Goal: Task Accomplishment & Management: Manage account settings

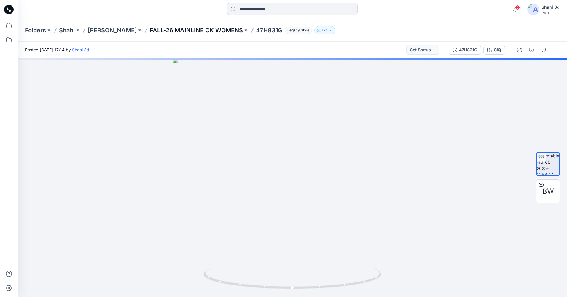
click at [174, 29] on p "FALL-26 MAINLINE CK WOMENS" at bounding box center [196, 30] width 93 height 8
drag, startPoint x: 381, startPoint y: 280, endPoint x: 335, endPoint y: 284, distance: 46.1
click at [335, 284] on icon at bounding box center [293, 279] width 179 height 22
drag, startPoint x: 299, startPoint y: 251, endPoint x: 313, endPoint y: 85, distance: 166.7
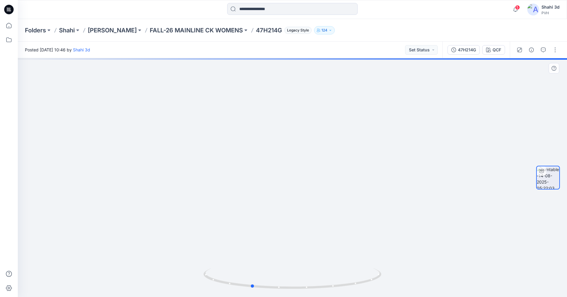
drag, startPoint x: 292, startPoint y: 273, endPoint x: 296, endPoint y: 109, distance: 164.1
click at [296, 109] on div at bounding box center [292, 177] width 549 height 239
drag, startPoint x: 300, startPoint y: 196, endPoint x: 312, endPoint y: 62, distance: 134.4
drag, startPoint x: 285, startPoint y: 205, endPoint x: 345, endPoint y: 215, distance: 60.8
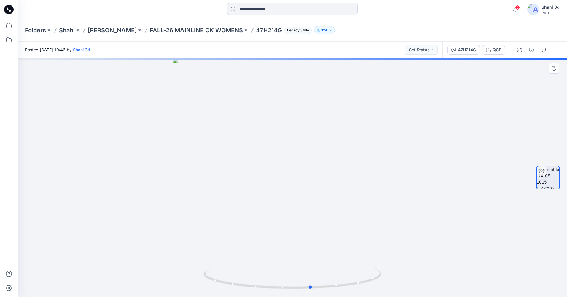
click at [345, 215] on div at bounding box center [292, 177] width 549 height 239
click at [556, 49] on button "button" at bounding box center [555, 49] width 9 height 9
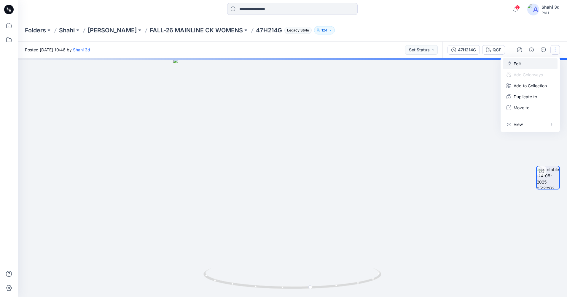
click at [528, 63] on button "Edit" at bounding box center [530, 63] width 55 height 11
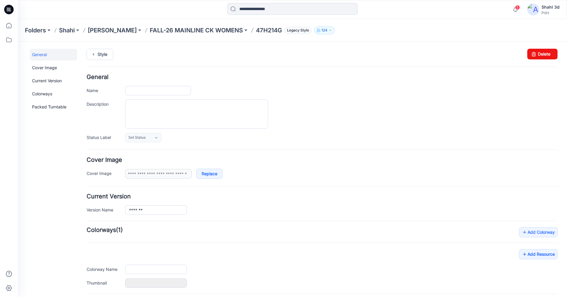
type input "*******"
type input "***"
type input "**********"
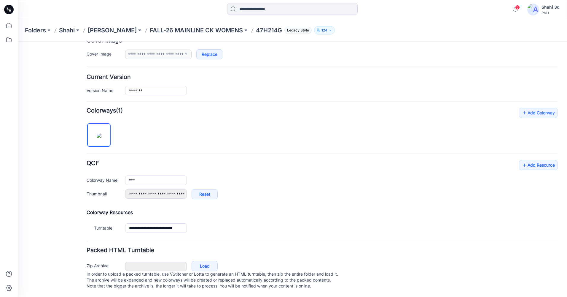
scroll to position [125, 0]
click at [533, 160] on link "Add Resource" at bounding box center [538, 165] width 39 height 10
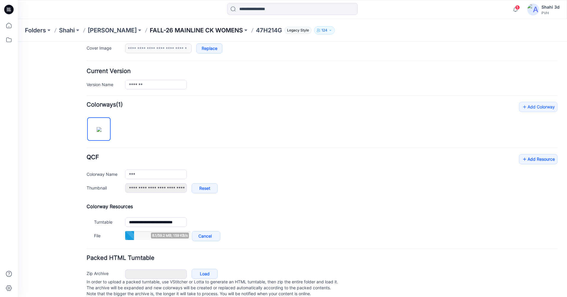
click at [203, 28] on p "FALL-26 MAINLINE CK WOMENS" at bounding box center [196, 30] width 93 height 8
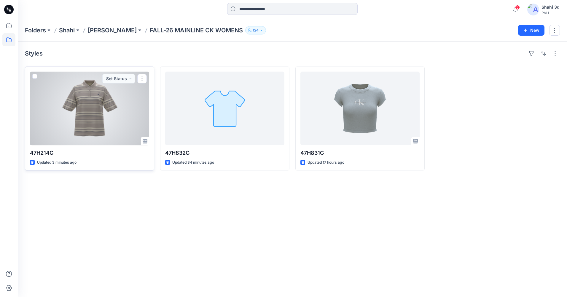
click at [106, 109] on div at bounding box center [89, 109] width 119 height 74
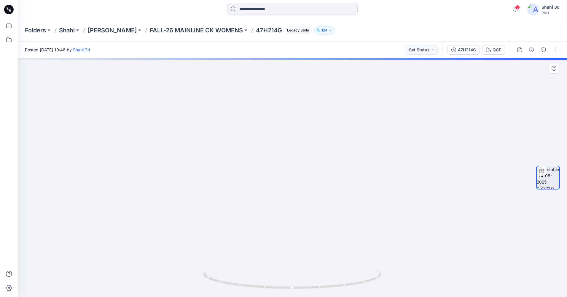
drag, startPoint x: 363, startPoint y: 135, endPoint x: 359, endPoint y: 237, distance: 102.1
click at [359, 237] on img at bounding box center [287, 131] width 717 height 330
click at [193, 31] on p "FALL-26 MAINLINE CK WOMENS" at bounding box center [196, 30] width 93 height 8
drag, startPoint x: 341, startPoint y: 127, endPoint x: 344, endPoint y: 298, distance: 171.2
click at [344, 296] on html "5 Notifications YH [PERSON_NAME] commented on XW0XW08116 View Style [DATE] 18:3…" at bounding box center [283, 148] width 567 height 297
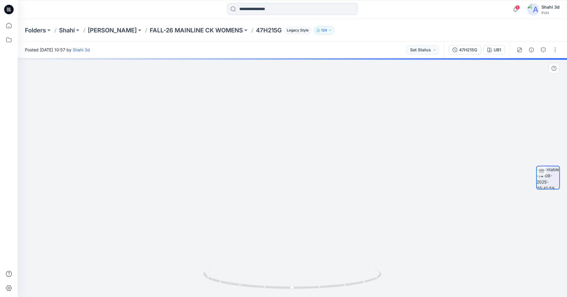
drag, startPoint x: 378, startPoint y: 163, endPoint x: 366, endPoint y: 228, distance: 65.5
click at [366, 228] on img at bounding box center [286, 127] width 956 height 339
click at [555, 49] on button "button" at bounding box center [555, 49] width 9 height 9
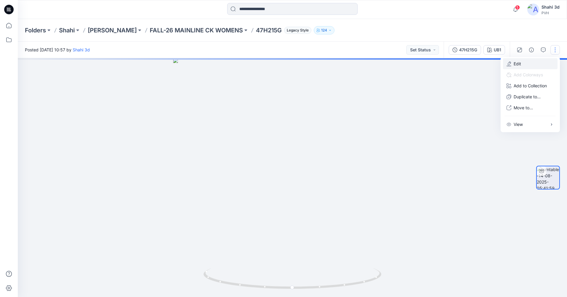
click at [523, 65] on button "Edit" at bounding box center [530, 63] width 55 height 11
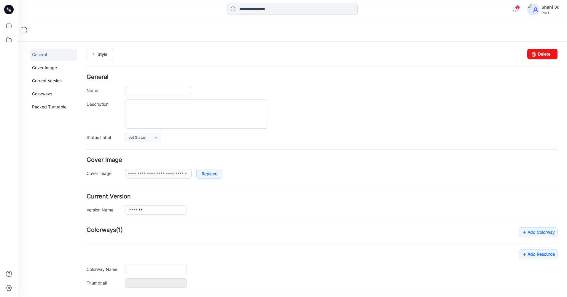
type input "*******"
type input "***"
type input "**********"
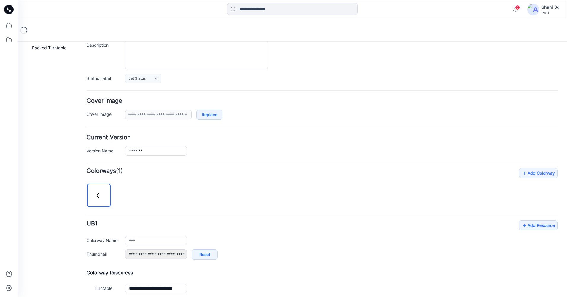
scroll to position [59, 0]
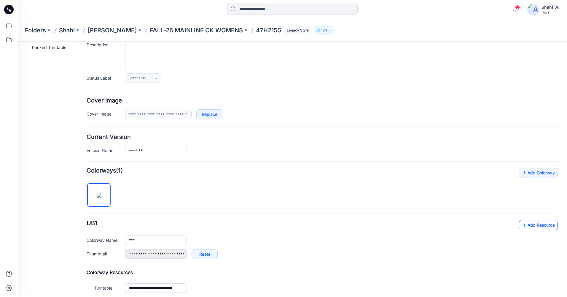
click at [538, 226] on link "Add Resource" at bounding box center [538, 225] width 39 height 10
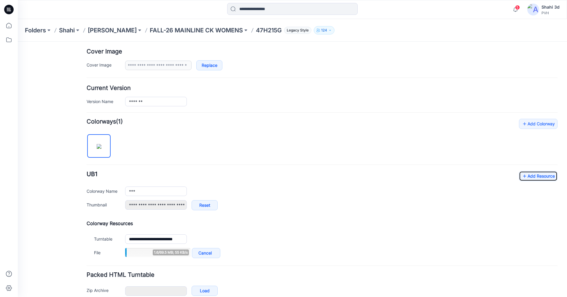
scroll to position [119, 0]
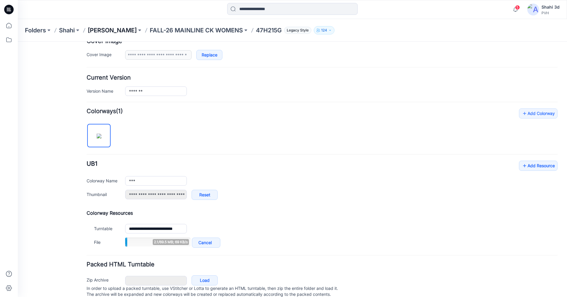
click at [116, 30] on p "[PERSON_NAME]" at bounding box center [112, 30] width 49 height 8
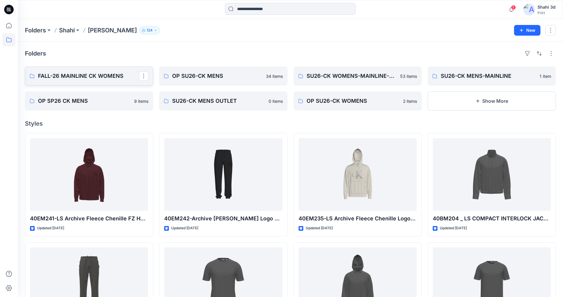
click at [101, 77] on p "FALL-26 MAINLINE CK WOMENS" at bounding box center [88, 76] width 101 height 8
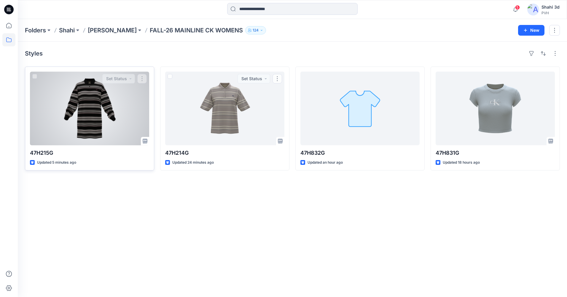
click at [101, 100] on div at bounding box center [89, 109] width 119 height 74
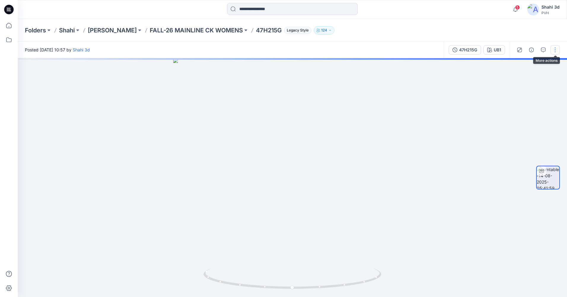
click at [557, 51] on button "button" at bounding box center [555, 49] width 9 height 9
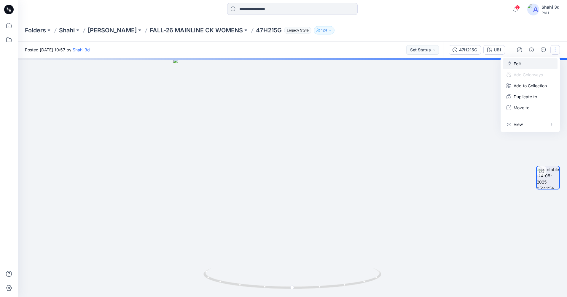
click at [524, 65] on button "Edit" at bounding box center [530, 63] width 55 height 11
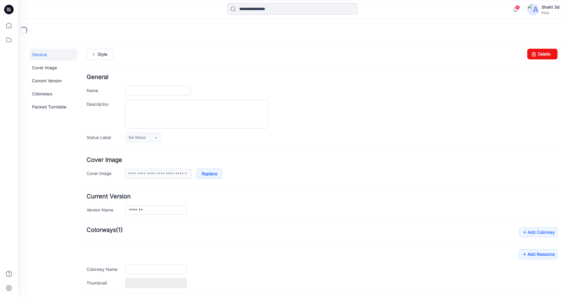
type input "*******"
type input "***"
type input "**********"
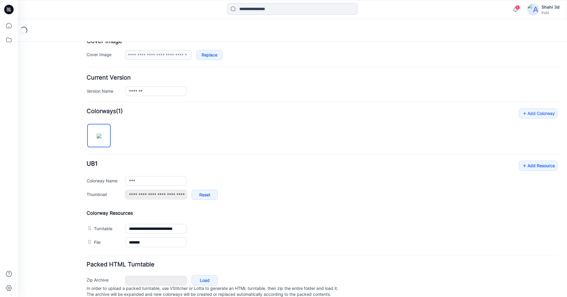
scroll to position [139, 0]
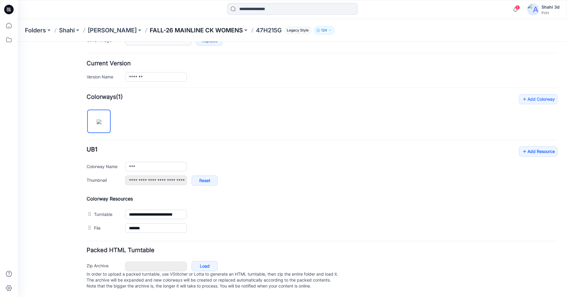
click at [190, 31] on p "FALL-26 MAINLINE CK WOMENS" at bounding box center [196, 30] width 93 height 8
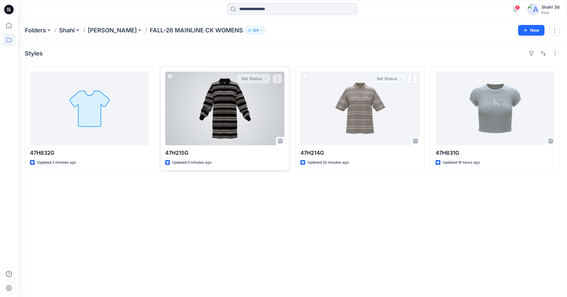
click at [246, 113] on div at bounding box center [224, 109] width 119 height 74
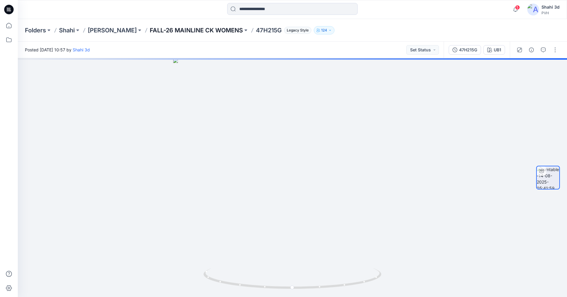
click at [179, 33] on p "FALL-26 MAINLINE CK WOMENS" at bounding box center [196, 30] width 93 height 8
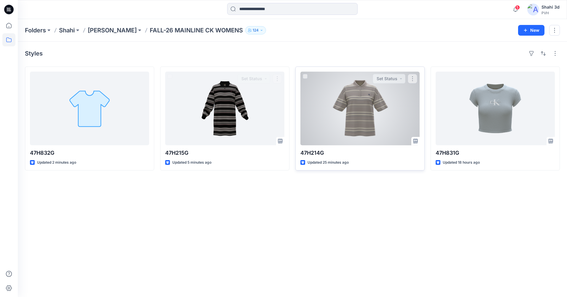
click at [364, 96] on div at bounding box center [360, 109] width 119 height 74
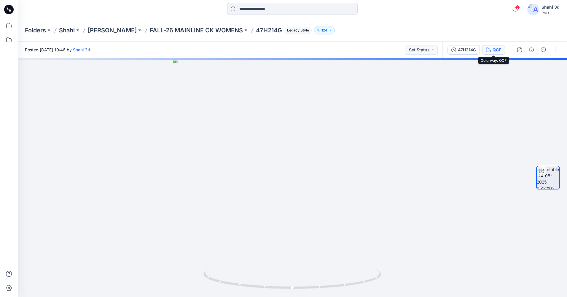
click at [500, 47] on div "QCF" at bounding box center [497, 50] width 9 height 7
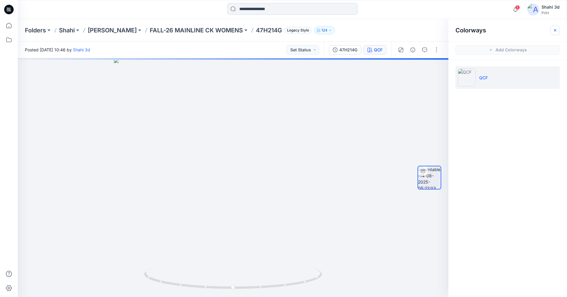
click at [554, 31] on icon "button" at bounding box center [555, 30] width 5 height 5
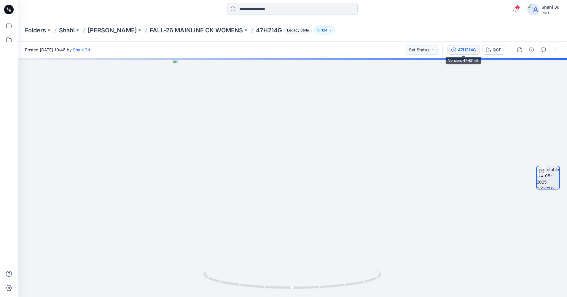
click at [465, 51] on div "47H214G" at bounding box center [467, 50] width 18 height 7
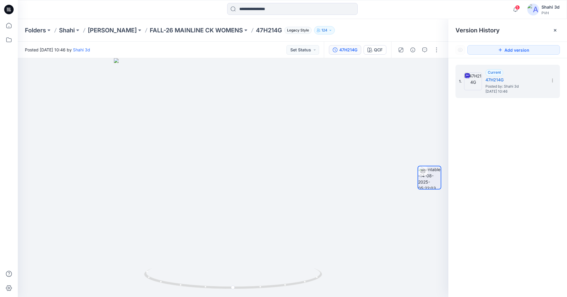
click at [359, 31] on div "Folders Shahi Shahi Calvin FALL-26 MAINLINE CK WOMENS 47H214G Legacy Style 124" at bounding box center [269, 30] width 489 height 8
click at [555, 30] on icon at bounding box center [555, 30] width 2 height 2
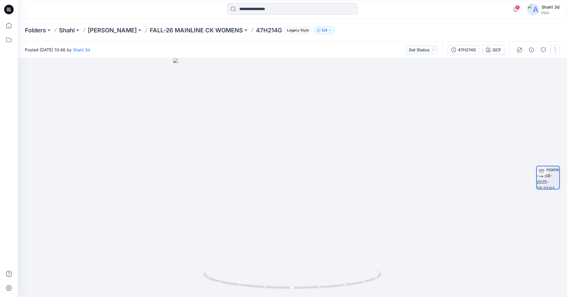
click at [555, 50] on button "button" at bounding box center [555, 49] width 9 height 9
click at [520, 65] on p "Edit" at bounding box center [517, 64] width 7 height 6
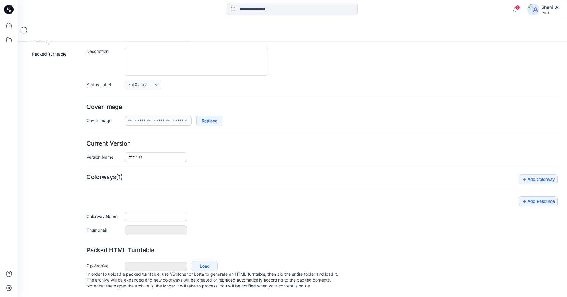
scroll to position [59, 0]
type input "*******"
type input "***"
type input "**********"
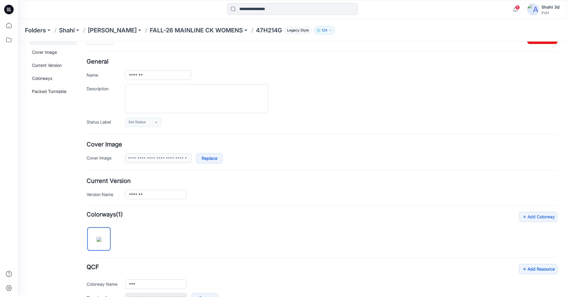
scroll to position [0, 0]
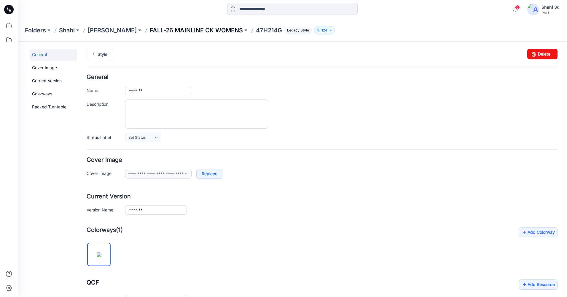
click at [214, 31] on p "FALL-26 MAINLINE CK WOMENS" at bounding box center [196, 30] width 93 height 8
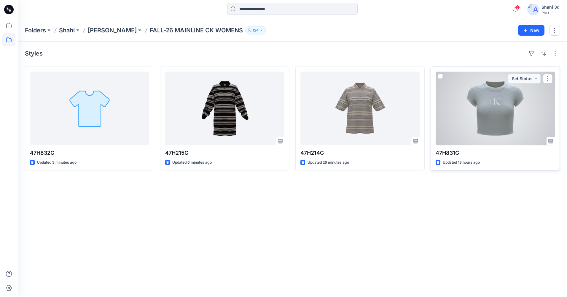
click at [518, 120] on div at bounding box center [495, 109] width 119 height 74
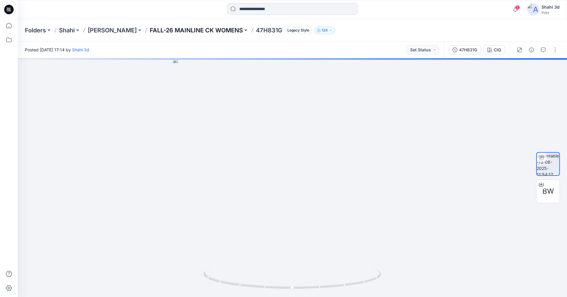
click at [180, 30] on p "FALL-26 MAINLINE CK WOMENS" at bounding box center [196, 30] width 93 height 8
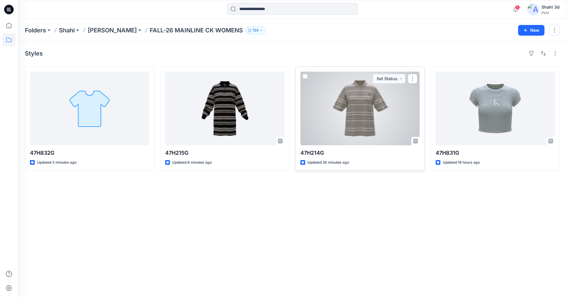
click at [353, 125] on div at bounding box center [360, 109] width 119 height 74
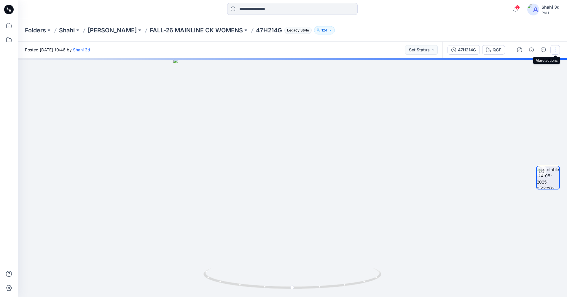
click at [557, 49] on button "button" at bounding box center [555, 49] width 9 height 9
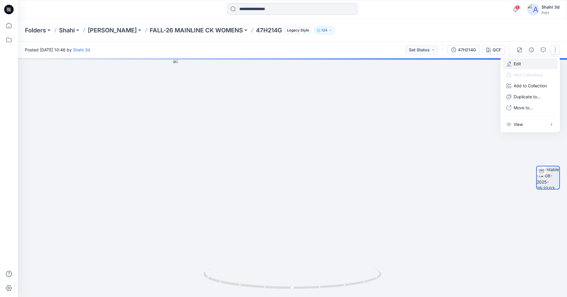
click at [519, 63] on p "Edit" at bounding box center [517, 64] width 7 height 6
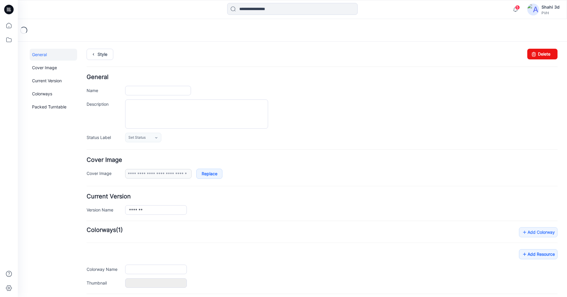
type input "*******"
type input "***"
type input "**********"
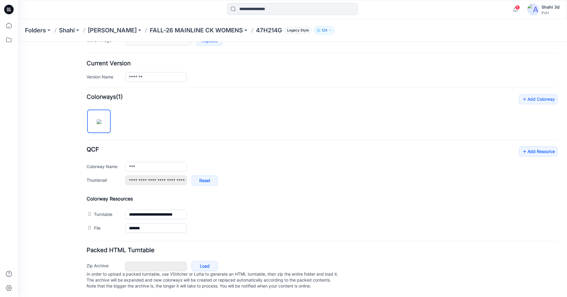
scroll to position [139, 0]
click at [545, 146] on link "Add Resource" at bounding box center [538, 151] width 39 height 10
click at [173, 30] on p "FALL-26 MAINLINE CK WOMENS" at bounding box center [196, 30] width 93 height 8
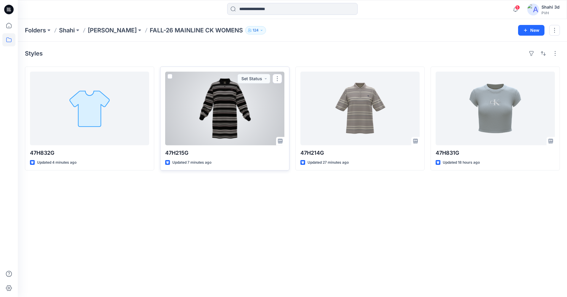
click at [219, 114] on div at bounding box center [224, 109] width 119 height 74
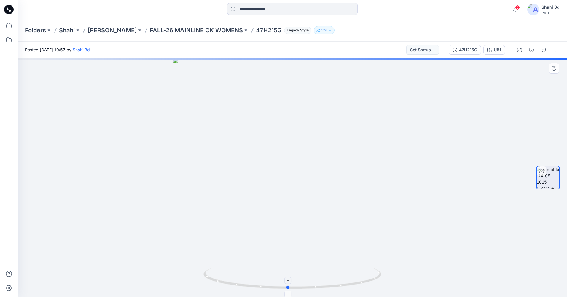
drag, startPoint x: 376, startPoint y: 282, endPoint x: 374, endPoint y: 284, distance: 3.6
click at [373, 285] on icon at bounding box center [293, 279] width 179 height 22
drag, startPoint x: 381, startPoint y: 274, endPoint x: 218, endPoint y: 280, distance: 163.0
click at [218, 280] on icon at bounding box center [293, 279] width 179 height 22
drag, startPoint x: 328, startPoint y: 114, endPoint x: 323, endPoint y: 277, distance: 163.5
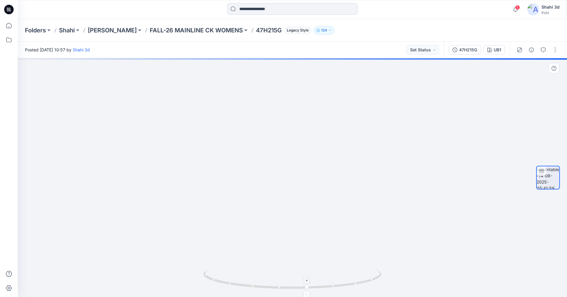
click at [323, 277] on div at bounding box center [292, 177] width 549 height 239
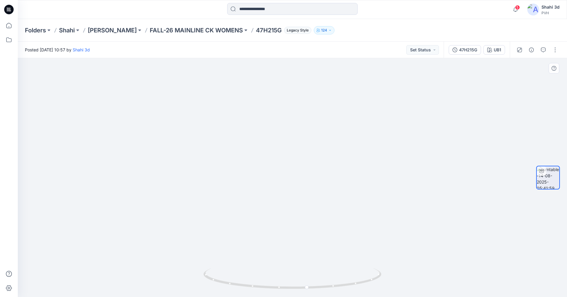
drag, startPoint x: 346, startPoint y: 130, endPoint x: 343, endPoint y: 199, distance: 69.2
click at [343, 199] on img at bounding box center [280, 142] width 876 height 309
click at [557, 53] on button "button" at bounding box center [555, 49] width 9 height 9
click at [522, 66] on button "Edit" at bounding box center [530, 63] width 55 height 11
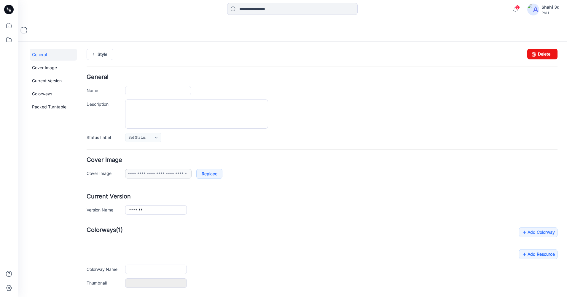
type input "*******"
type input "***"
type input "**********"
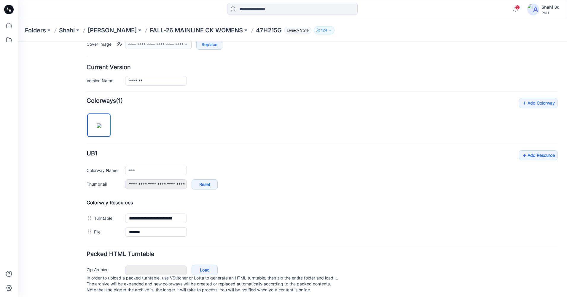
scroll to position [139, 0]
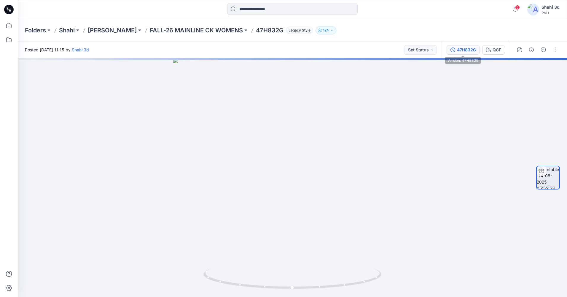
click at [462, 50] on div "47H832G" at bounding box center [466, 50] width 19 height 7
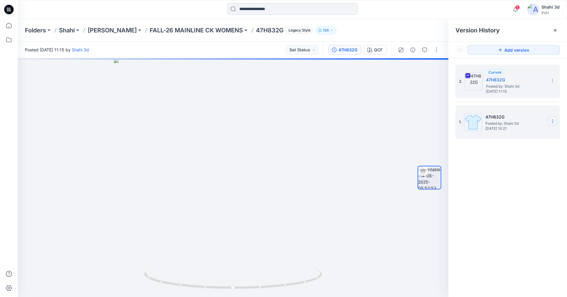
click at [553, 121] on icon at bounding box center [552, 121] width 0 height 0
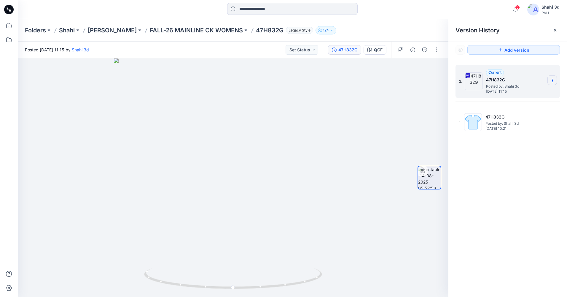
click at [553, 80] on icon at bounding box center [552, 80] width 5 height 5
click at [523, 149] on div "2. Current 47H832G Posted by: Shahi 3d Thursday, August 14, 2025 11:15 1. 47H83…" at bounding box center [508, 181] width 119 height 247
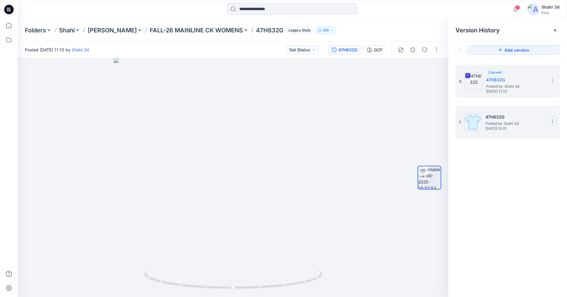
click at [553, 120] on icon at bounding box center [552, 121] width 5 height 5
click at [512, 173] on span "Delete Version" at bounding box center [512, 170] width 28 height 7
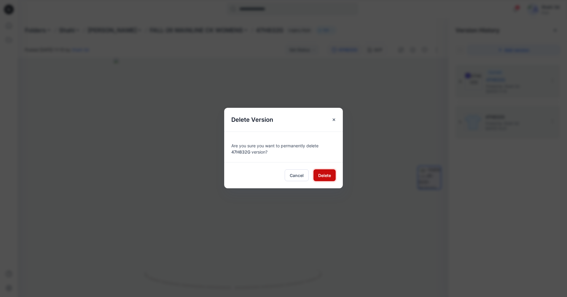
click at [324, 174] on span "Delete" at bounding box center [324, 175] width 13 height 6
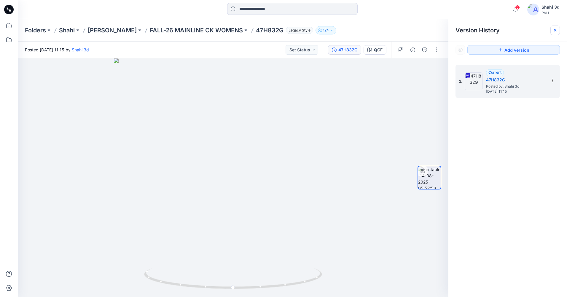
click at [556, 30] on icon at bounding box center [555, 30] width 5 height 5
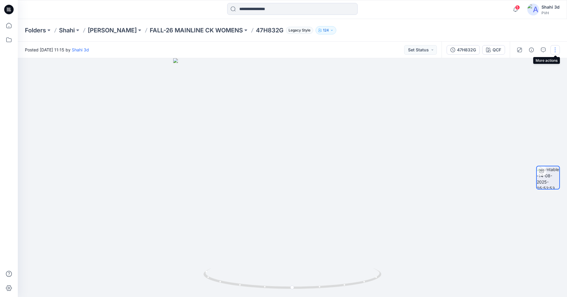
click at [555, 51] on button "button" at bounding box center [555, 49] width 9 height 9
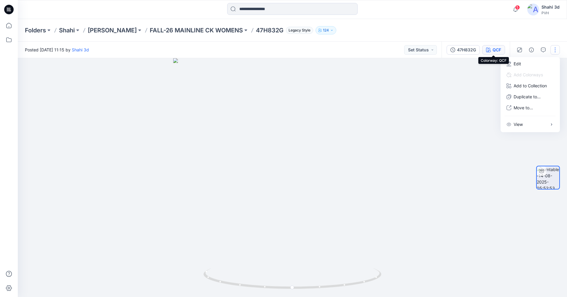
click at [497, 50] on div "QCF" at bounding box center [497, 50] width 9 height 7
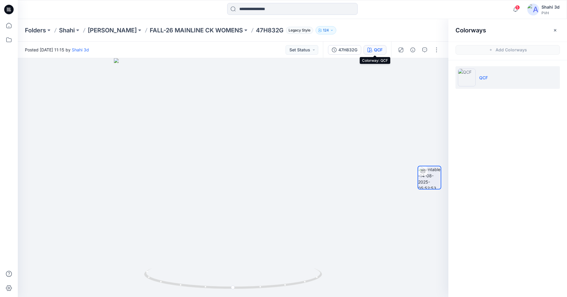
click at [374, 49] on div "QCF" at bounding box center [378, 50] width 9 height 7
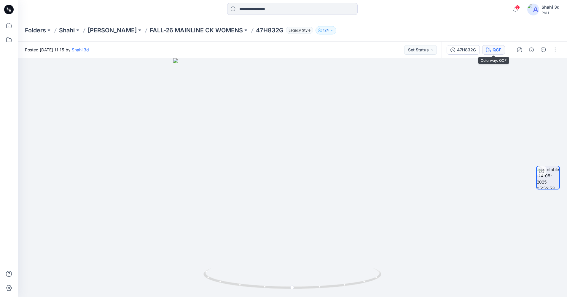
click at [489, 50] on icon "button" at bounding box center [488, 49] width 5 height 5
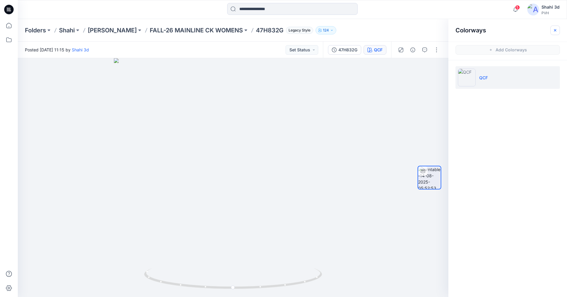
click at [558, 33] on button "button" at bounding box center [555, 30] width 9 height 9
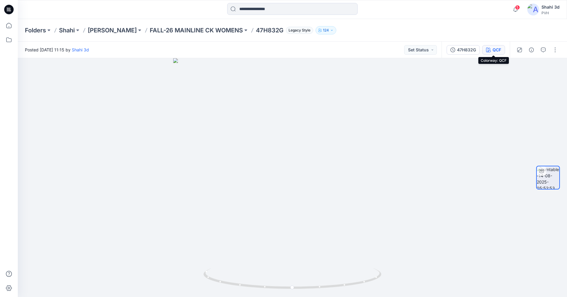
click at [495, 49] on div "QCF" at bounding box center [497, 50] width 9 height 7
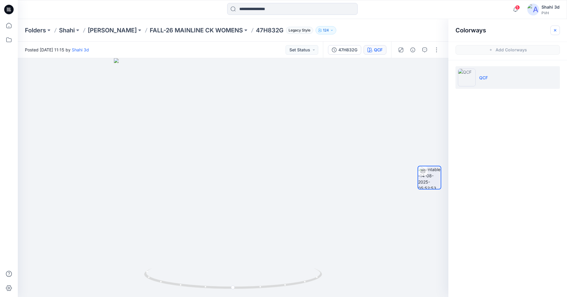
click at [557, 31] on icon "button" at bounding box center [555, 30] width 5 height 5
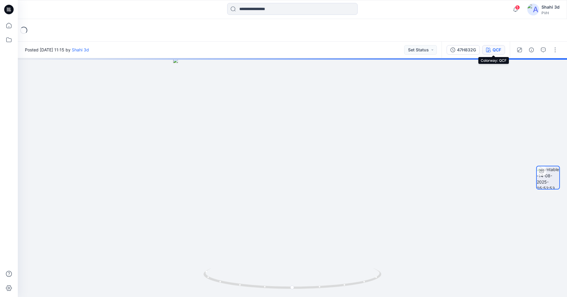
click at [497, 49] on div "QCF" at bounding box center [497, 50] width 9 height 7
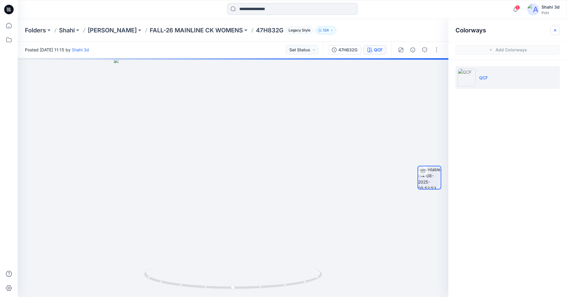
click at [556, 29] on icon "button" at bounding box center [555, 30] width 5 height 5
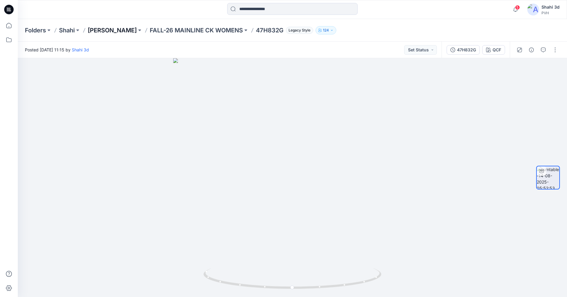
click at [115, 29] on p "[PERSON_NAME]" at bounding box center [112, 30] width 49 height 8
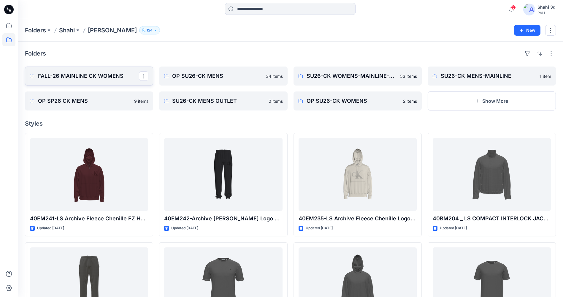
click at [90, 73] on p "FALL-26 MAINLINE CK WOMENS" at bounding box center [88, 76] width 101 height 8
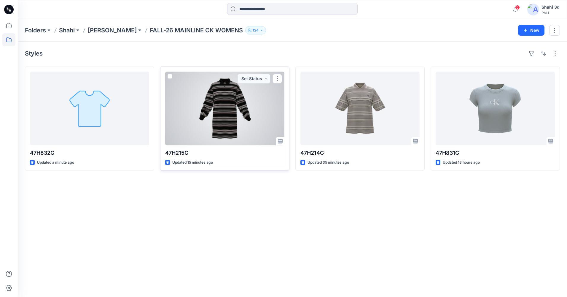
click at [252, 118] on div at bounding box center [224, 109] width 119 height 74
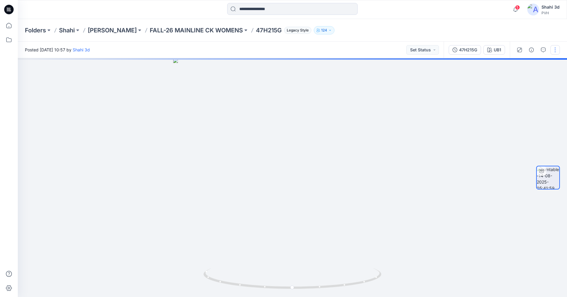
click at [556, 49] on button "button" at bounding box center [555, 49] width 9 height 9
click at [518, 64] on p "Edit" at bounding box center [517, 64] width 7 height 6
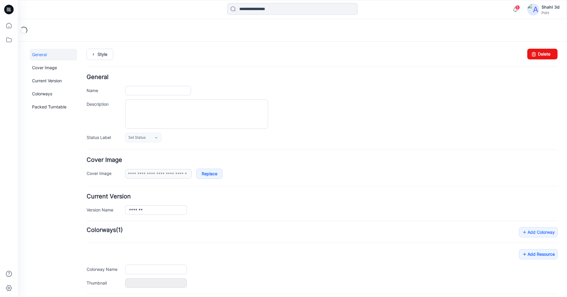
type input "*******"
type input "***"
type input "**********"
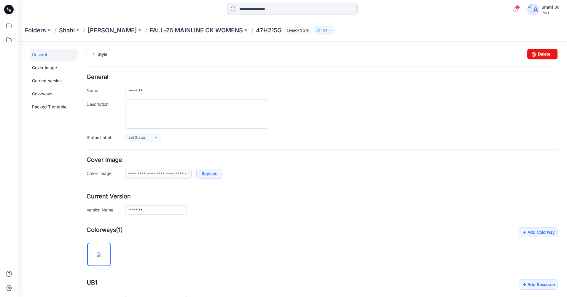
scroll to position [89, 0]
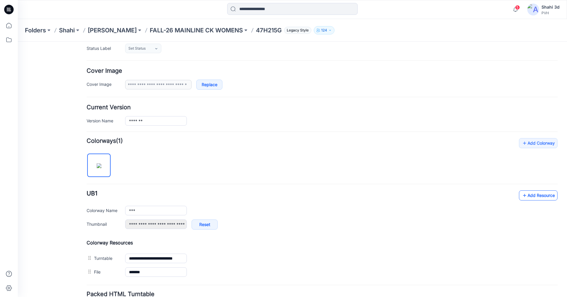
click at [536, 195] on link "Add Resource" at bounding box center [538, 195] width 39 height 10
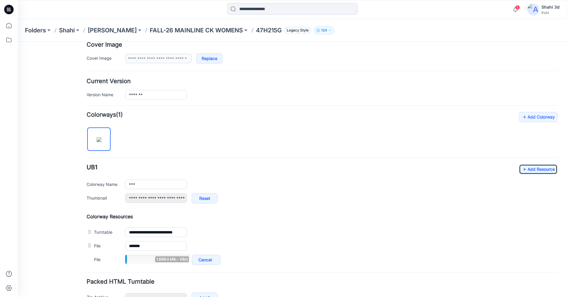
scroll to position [119, 0]
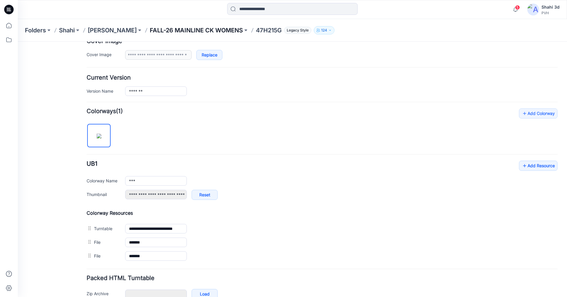
click at [185, 31] on p "FALL-26 MAINLINE CK WOMENS" at bounding box center [196, 30] width 93 height 8
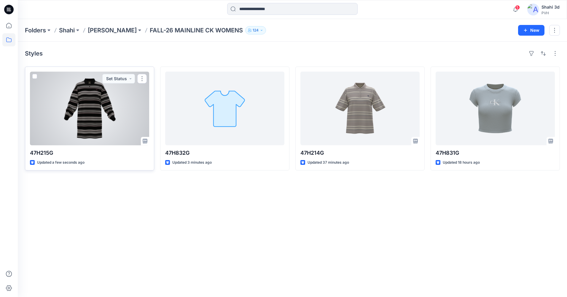
click at [124, 125] on div at bounding box center [89, 109] width 119 height 74
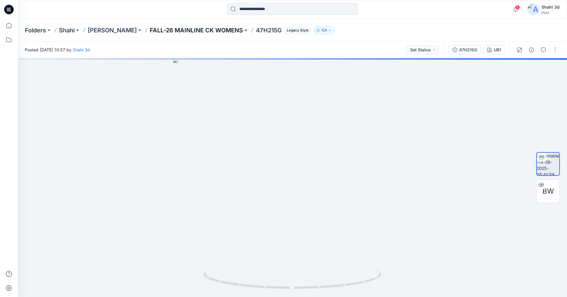
click at [208, 31] on p "FALL-26 MAINLINE CK WOMENS" at bounding box center [196, 30] width 93 height 8
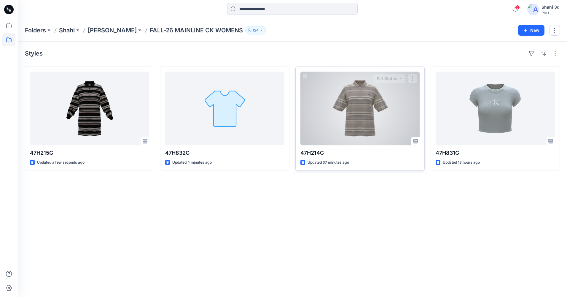
click at [366, 120] on div at bounding box center [360, 109] width 119 height 74
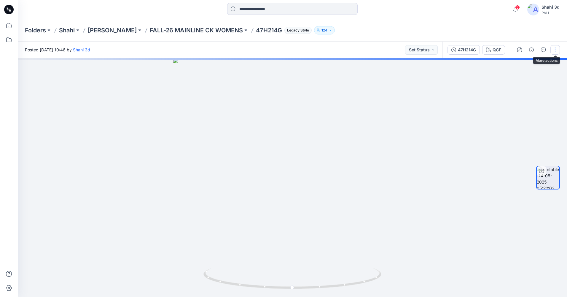
click at [555, 50] on button "button" at bounding box center [555, 49] width 9 height 9
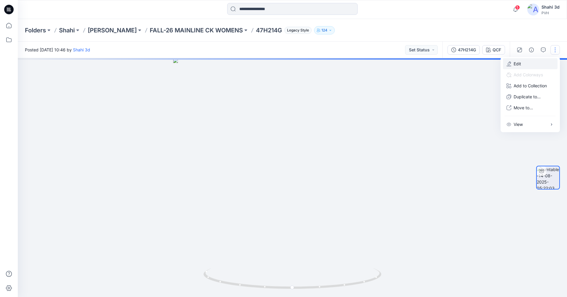
click at [517, 62] on p "Edit" at bounding box center [517, 64] width 7 height 6
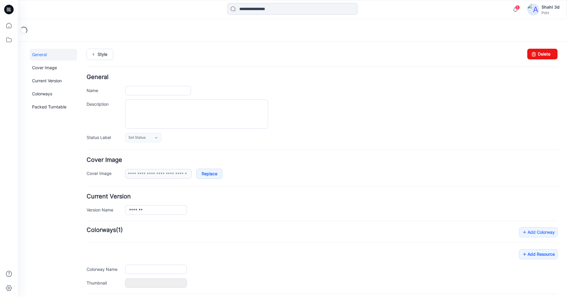
type input "*******"
type input "***"
type input "**********"
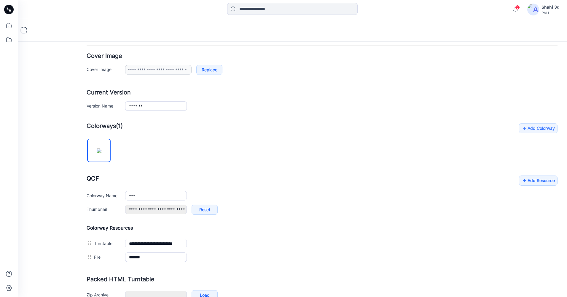
scroll to position [119, 0]
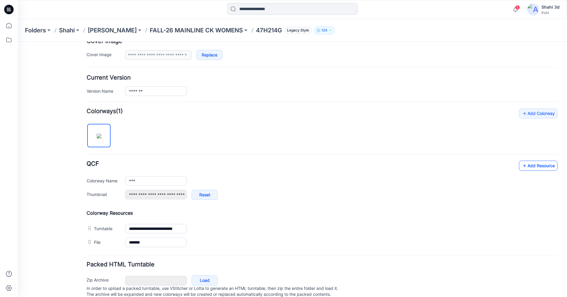
click at [538, 166] on link "Add Resource" at bounding box center [538, 166] width 39 height 10
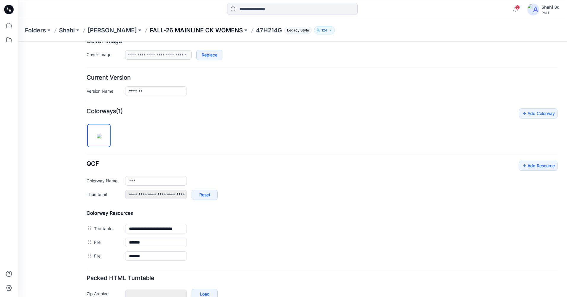
click at [193, 30] on p "FALL-26 MAINLINE CK WOMENS" at bounding box center [196, 30] width 93 height 8
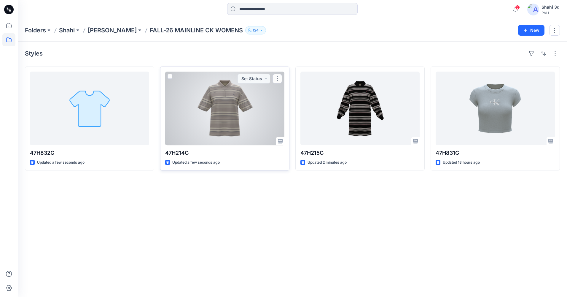
click at [244, 109] on div at bounding box center [224, 109] width 119 height 74
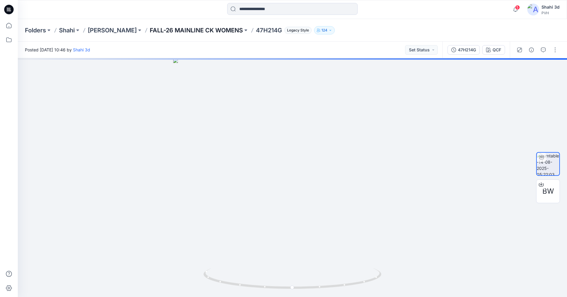
click at [176, 31] on p "FALL-26 MAINLINE CK WOMENS" at bounding box center [196, 30] width 93 height 8
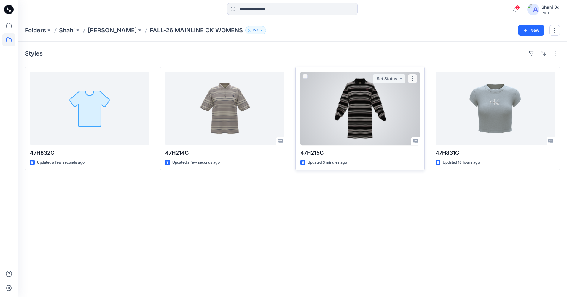
click at [347, 116] on div at bounding box center [360, 109] width 119 height 74
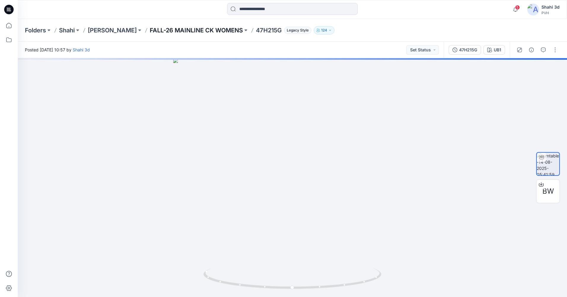
click at [191, 30] on p "FALL-26 MAINLINE CK WOMENS" at bounding box center [196, 30] width 93 height 8
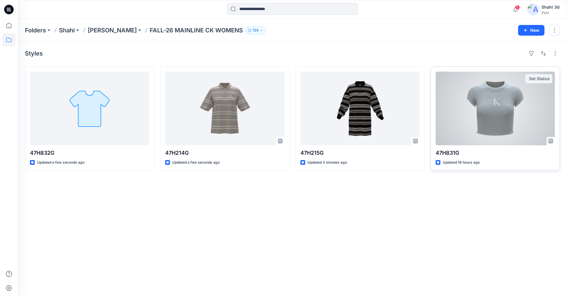
click at [516, 110] on div at bounding box center [495, 109] width 119 height 74
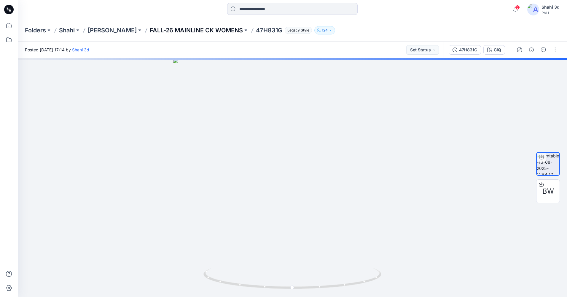
click at [167, 31] on p "FALL-26 MAINLINE CK WOMENS" at bounding box center [196, 30] width 93 height 8
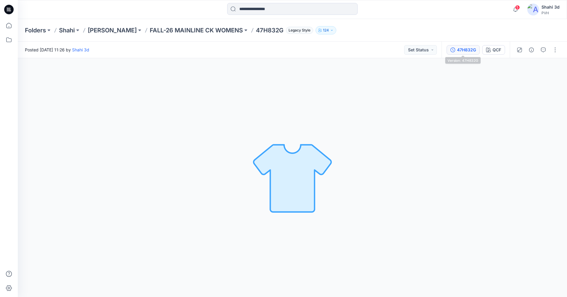
click at [465, 48] on div "47H832G" at bounding box center [466, 50] width 19 height 7
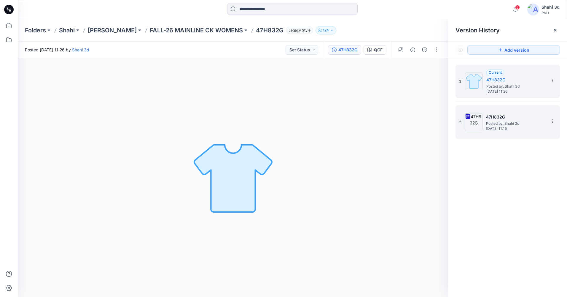
click at [502, 124] on span "Posted by: Shahi 3d" at bounding box center [515, 123] width 59 height 6
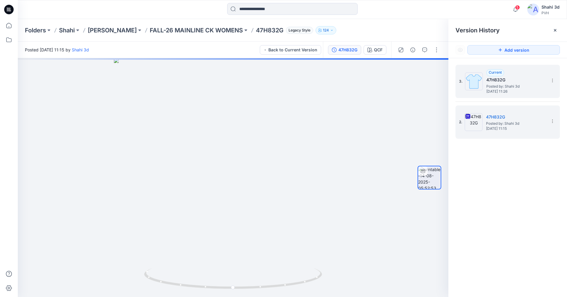
click at [514, 81] on h5 "47H832G" at bounding box center [516, 79] width 59 height 7
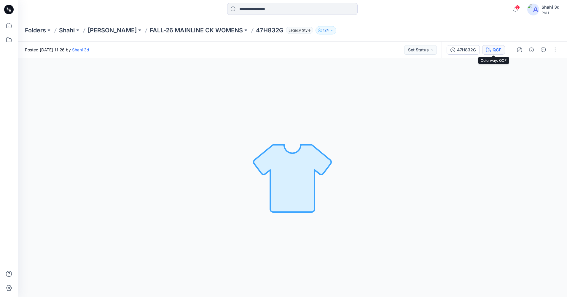
click at [491, 49] on icon "button" at bounding box center [488, 49] width 5 height 5
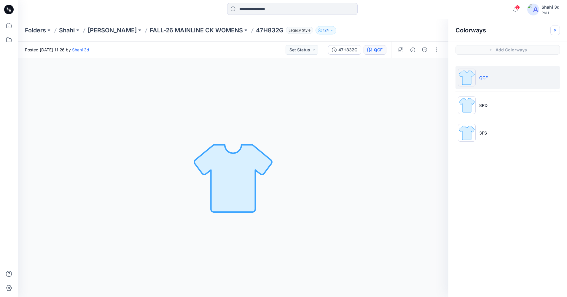
click at [556, 30] on icon "button" at bounding box center [555, 30] width 2 height 2
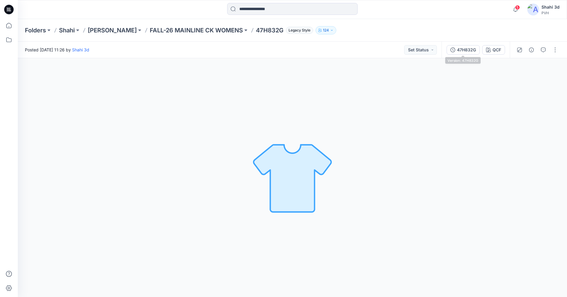
click at [464, 50] on div "47H832G" at bounding box center [466, 50] width 19 height 7
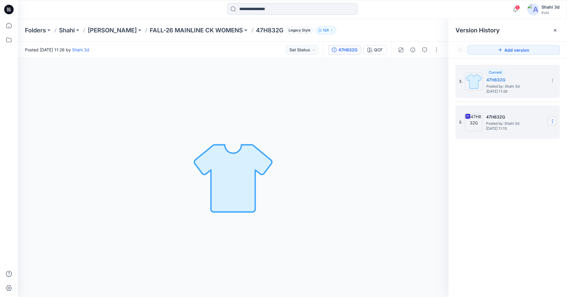
click at [554, 120] on icon at bounding box center [552, 121] width 5 height 5
click at [519, 184] on span "Delete Version" at bounding box center [512, 182] width 28 height 7
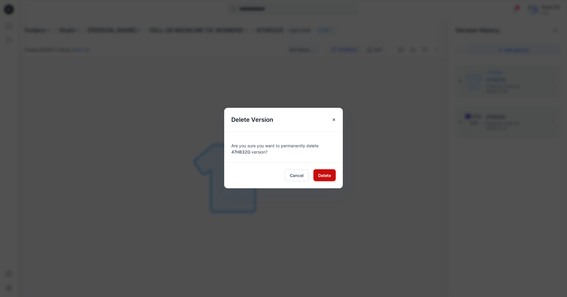
click at [322, 176] on span "Delete" at bounding box center [324, 175] width 13 height 6
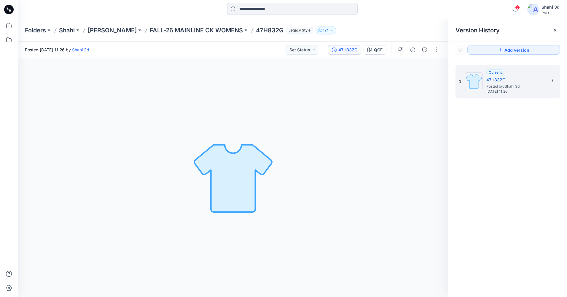
click at [556, 29] on icon at bounding box center [555, 30] width 5 height 5
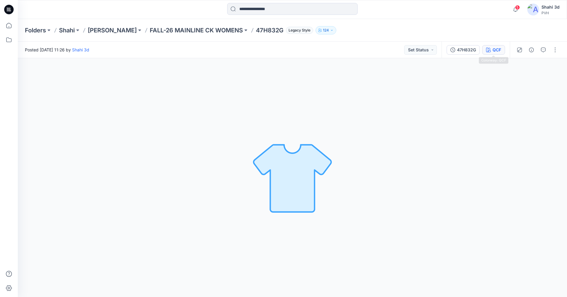
click at [491, 50] on button "QCF" at bounding box center [493, 49] width 23 height 9
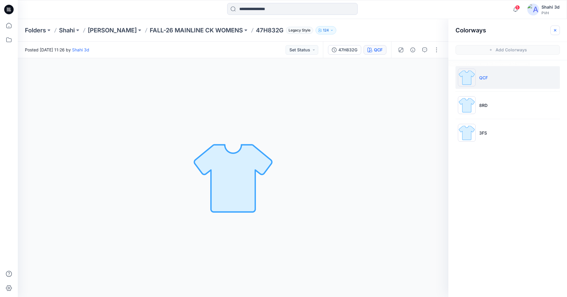
click at [555, 31] on icon "button" at bounding box center [555, 30] width 5 height 5
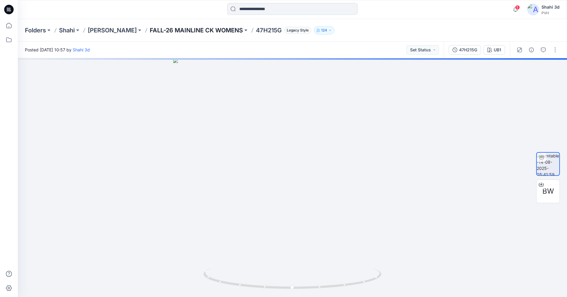
click at [191, 31] on p "FALL-26 MAINLINE CK WOMENS" at bounding box center [196, 30] width 93 height 8
click at [197, 29] on p "FALL-26 MAINLINE CK WOMENS" at bounding box center [196, 30] width 93 height 8
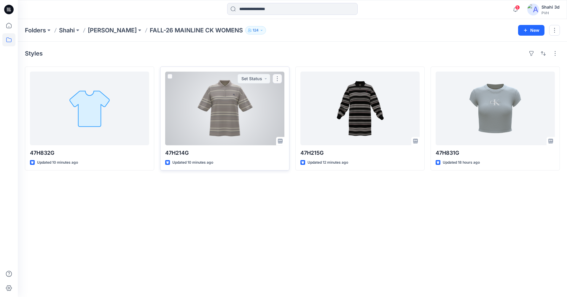
click at [237, 111] on div at bounding box center [224, 109] width 119 height 74
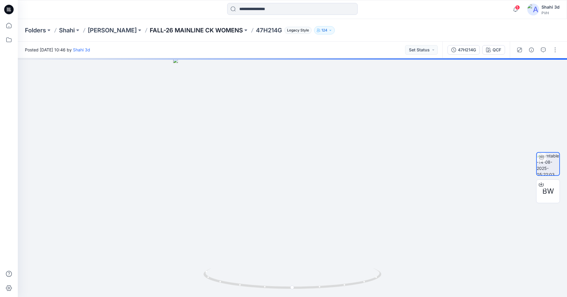
click at [177, 31] on p "FALL-26 MAINLINE CK WOMENS" at bounding box center [196, 30] width 93 height 8
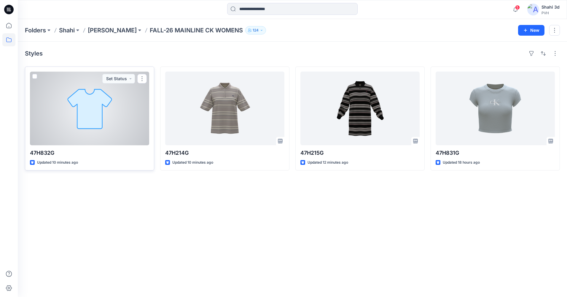
click at [98, 115] on div at bounding box center [89, 109] width 119 height 74
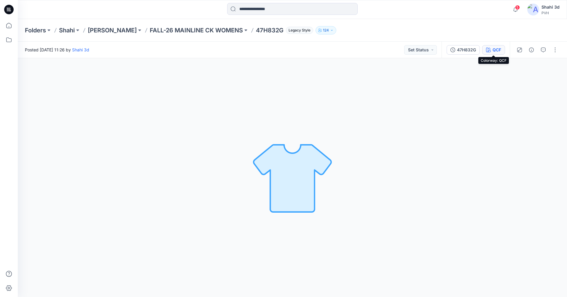
click at [497, 50] on div "QCF" at bounding box center [497, 50] width 9 height 7
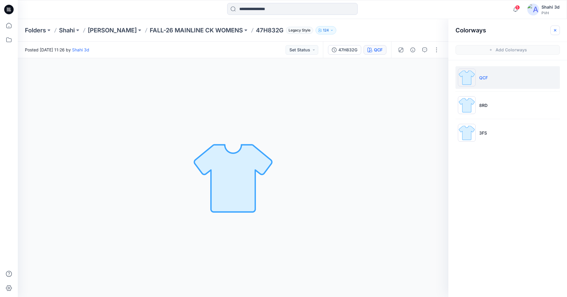
click at [556, 31] on icon "button" at bounding box center [555, 30] width 5 height 5
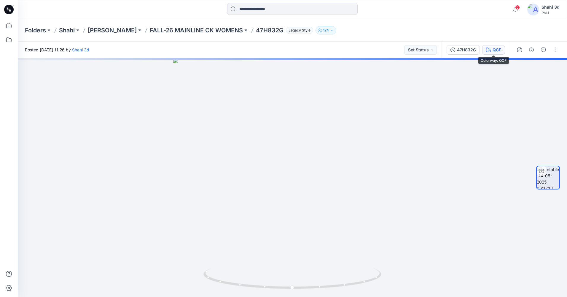
click at [500, 52] on div "QCF" at bounding box center [497, 50] width 9 height 7
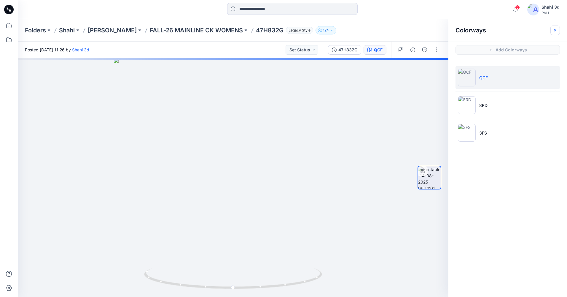
click at [557, 31] on icon "button" at bounding box center [555, 30] width 5 height 5
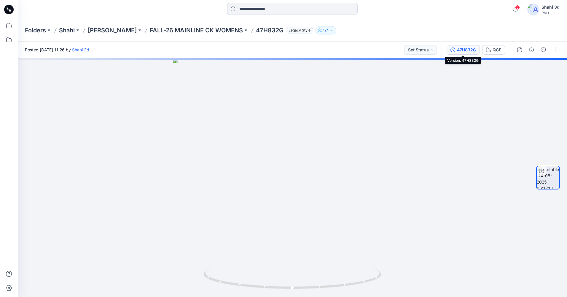
click at [467, 48] on div "47H832G" at bounding box center [466, 50] width 19 height 7
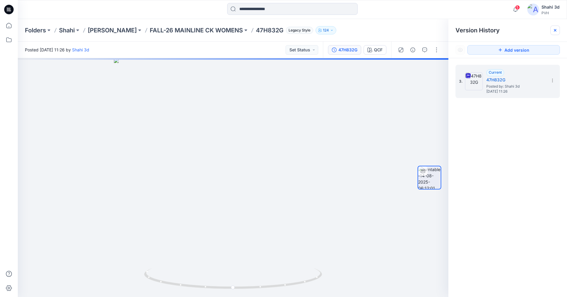
click at [555, 28] on icon at bounding box center [555, 30] width 5 height 5
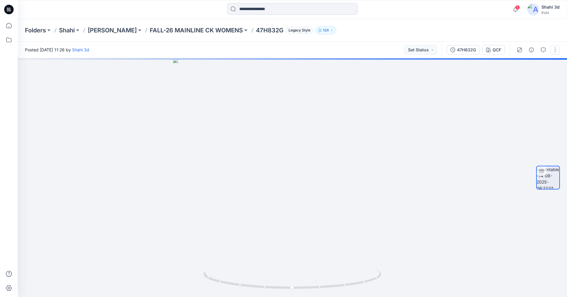
click at [558, 50] on button "button" at bounding box center [555, 49] width 9 height 9
click at [531, 66] on button "Edit" at bounding box center [530, 63] width 55 height 11
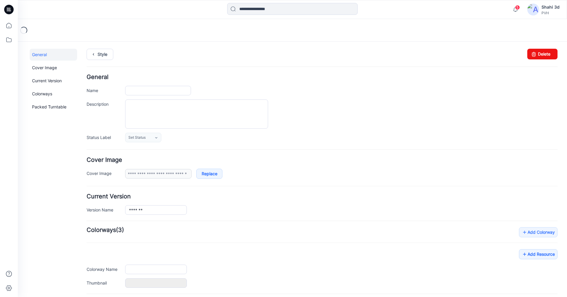
type input "*******"
type input "***"
type input "**********"
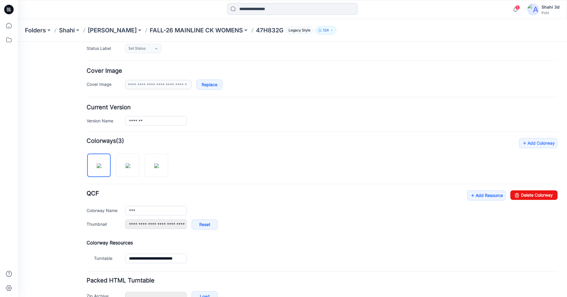
scroll to position [119, 0]
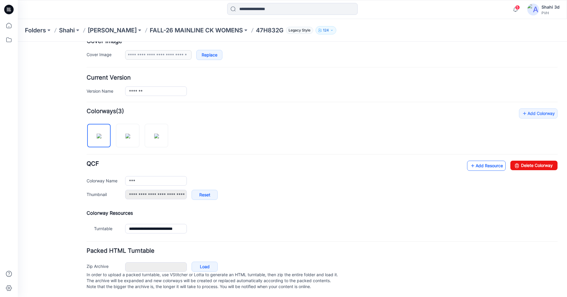
click at [486, 166] on link "Add Resource" at bounding box center [486, 166] width 39 height 10
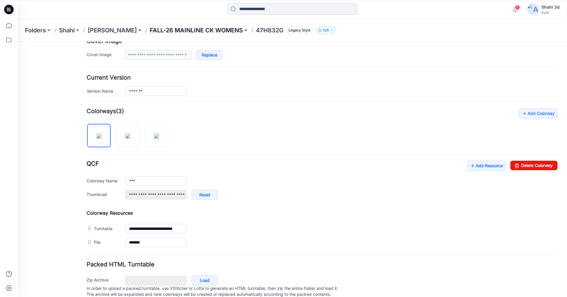
click at [199, 28] on p "FALL-26 MAINLINE CK WOMENS" at bounding box center [196, 30] width 93 height 8
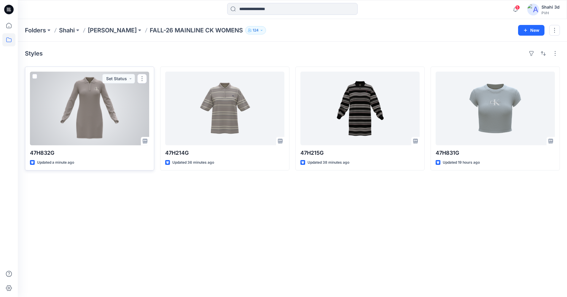
click at [115, 109] on div at bounding box center [89, 109] width 119 height 74
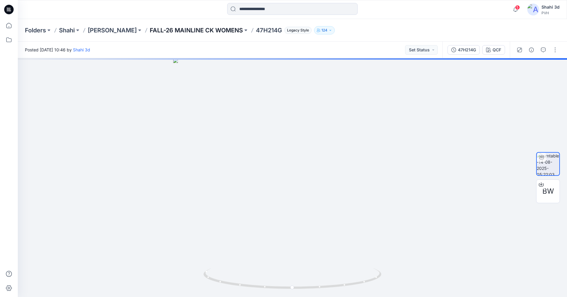
click at [166, 31] on p "FALL-26 MAINLINE CK WOMENS" at bounding box center [196, 30] width 93 height 8
